Goal: Entertainment & Leisure: Consume media (video, audio)

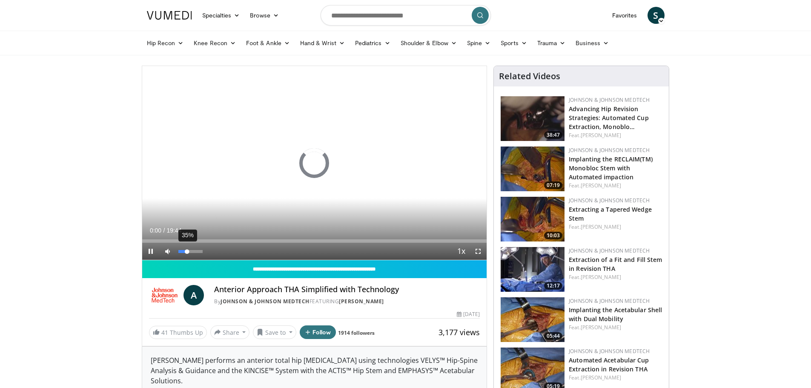
drag, startPoint x: 177, startPoint y: 251, endPoint x: 187, endPoint y: 254, distance: 11.1
click at [187, 253] on div "Volume Level" at bounding box center [182, 251] width 9 height 3
click at [193, 252] on div "60%" at bounding box center [190, 251] width 24 height 3
click at [197, 252] on div "Volume Level" at bounding box center [187, 251] width 18 height 3
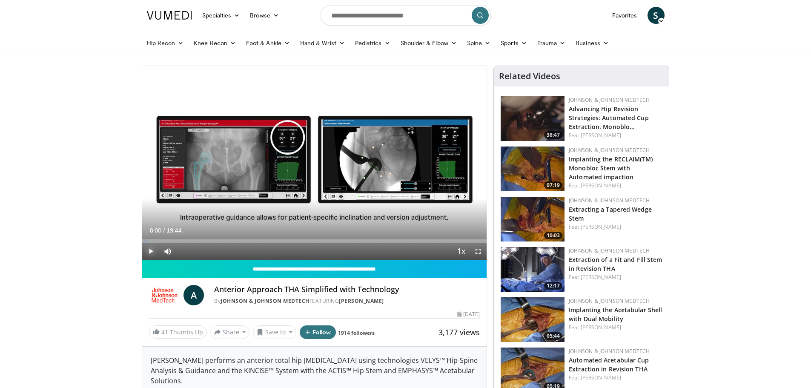
click at [150, 248] on span "Video Player" at bounding box center [150, 251] width 17 height 17
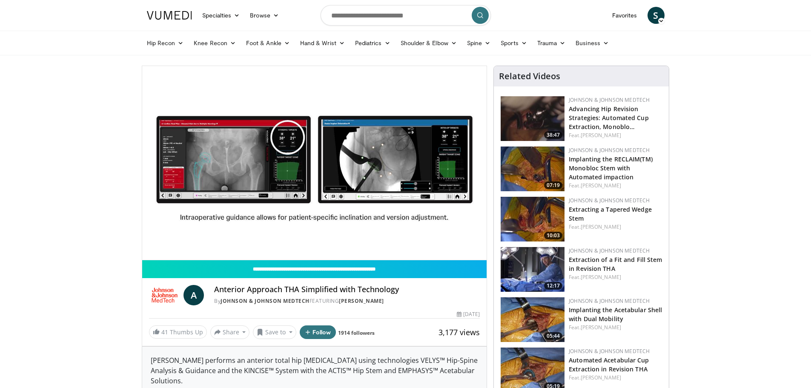
click at [195, 251] on div "Volume Level" at bounding box center [186, 250] width 17 height 3
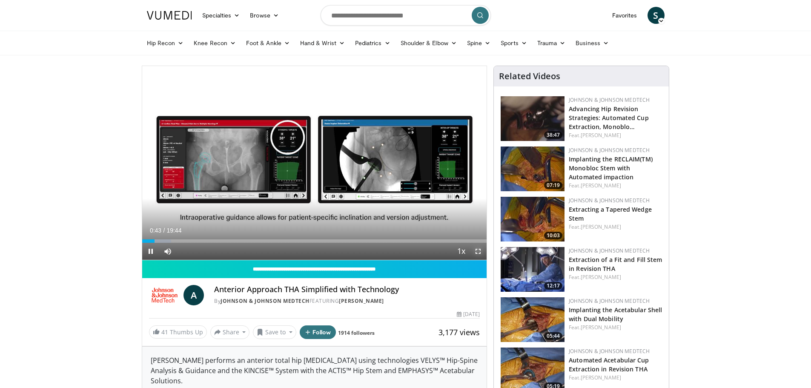
click at [480, 251] on span "Video Player" at bounding box center [478, 251] width 17 height 17
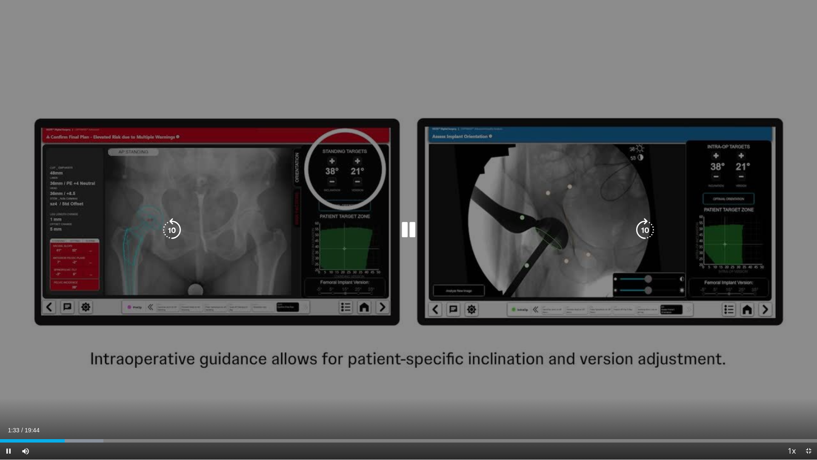
click at [404, 230] on icon "Video Player" at bounding box center [409, 230] width 24 height 24
click at [407, 227] on icon "Video Player" at bounding box center [409, 230] width 24 height 24
click at [501, 371] on div "10 seconds Tap to unmute" at bounding box center [408, 229] width 817 height 459
click at [324, 255] on div "10 seconds Tap to unmute" at bounding box center [408, 229] width 817 height 459
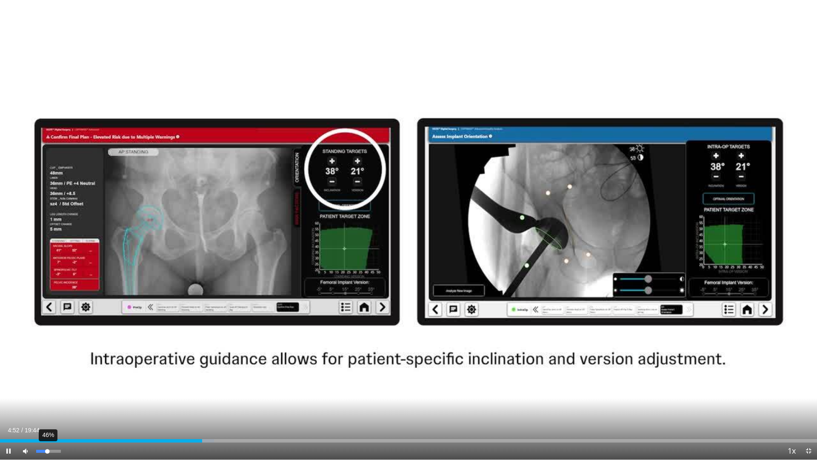
click at [47, 387] on div "46%" at bounding box center [49, 450] width 30 height 17
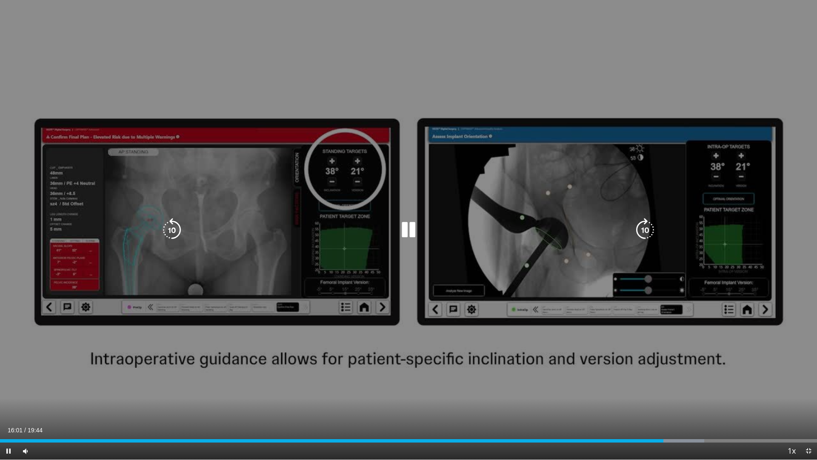
click at [458, 219] on div "10 seconds Tap to unmute" at bounding box center [408, 229] width 817 height 459
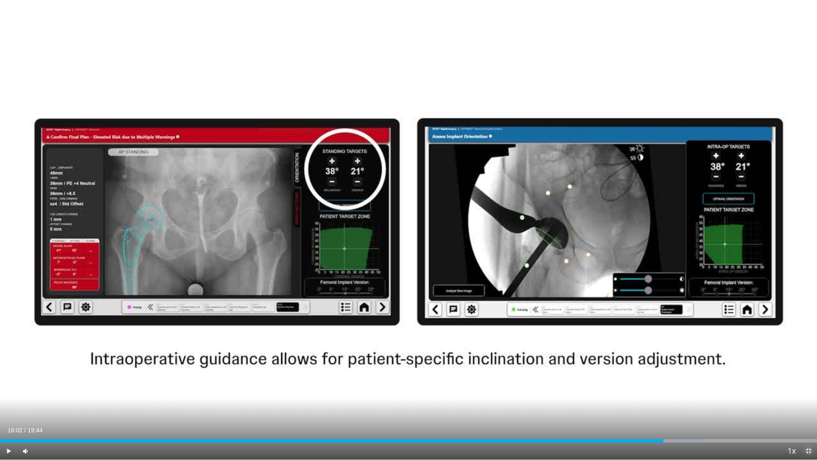
click at [805, 387] on span "Video Player" at bounding box center [808, 450] width 17 height 17
